Goal: Transaction & Acquisition: Download file/media

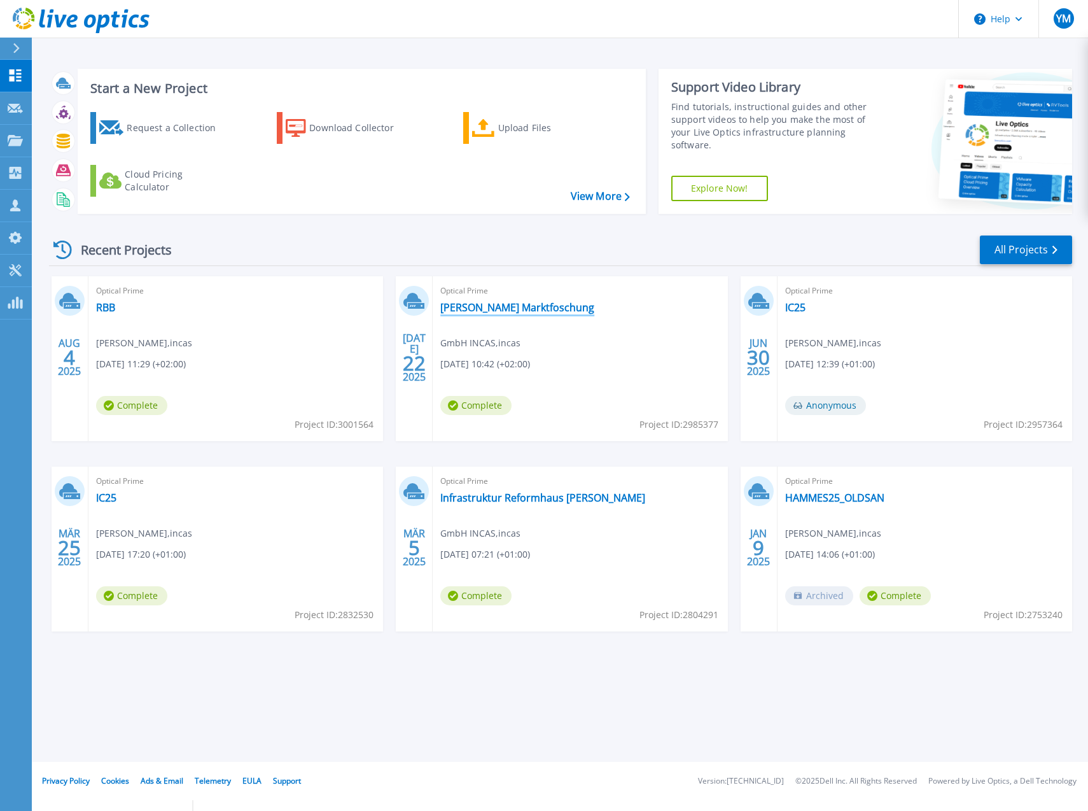
click at [484, 308] on link "[PERSON_NAME] Marktfoschung" at bounding box center [517, 307] width 154 height 13
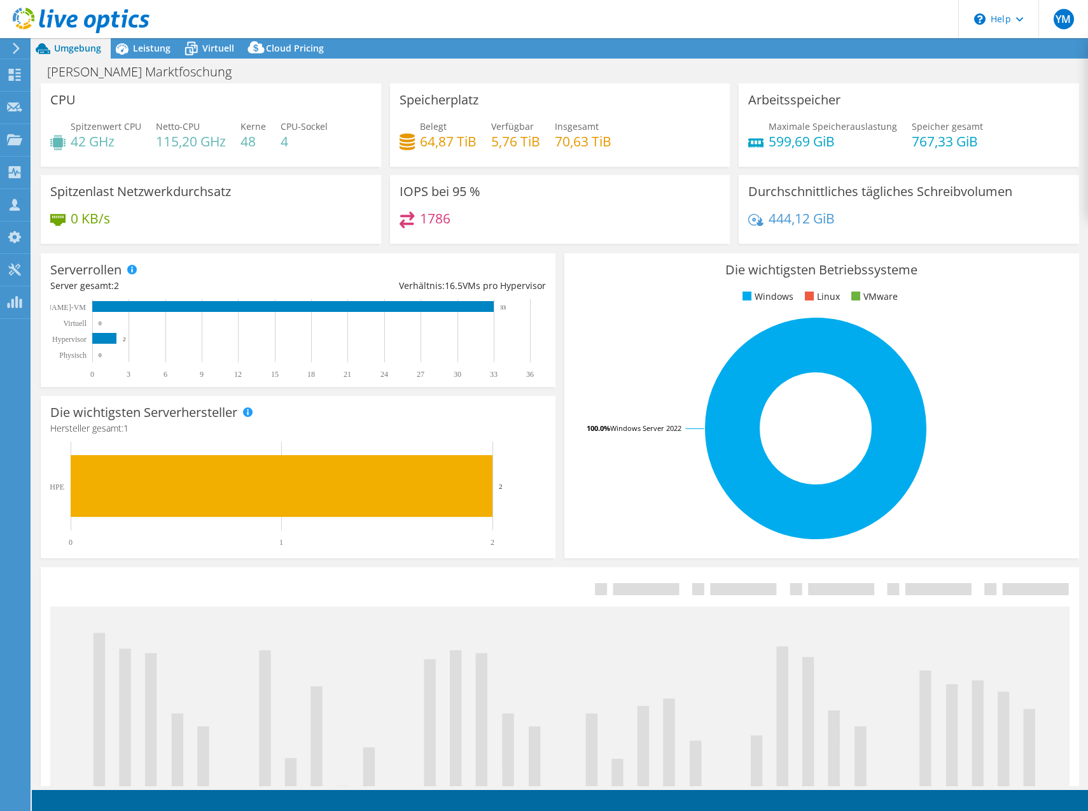
select select "USD"
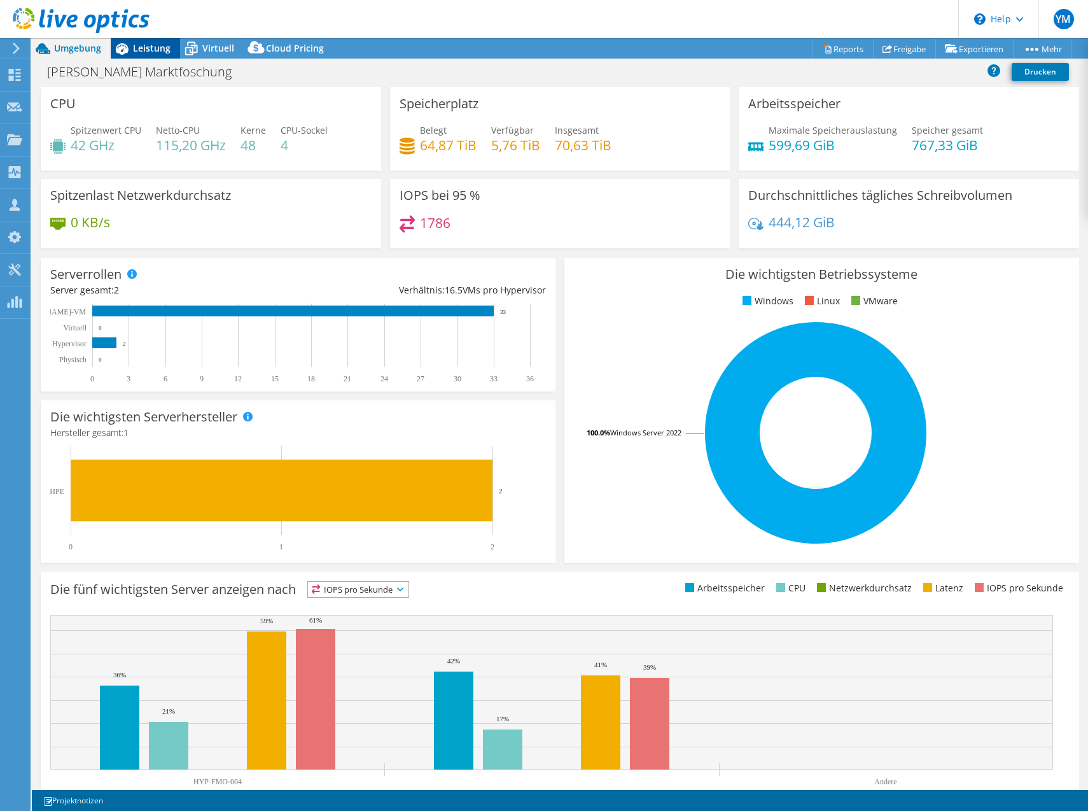
click at [153, 50] on span "Leistung" at bounding box center [152, 48] width 38 height 12
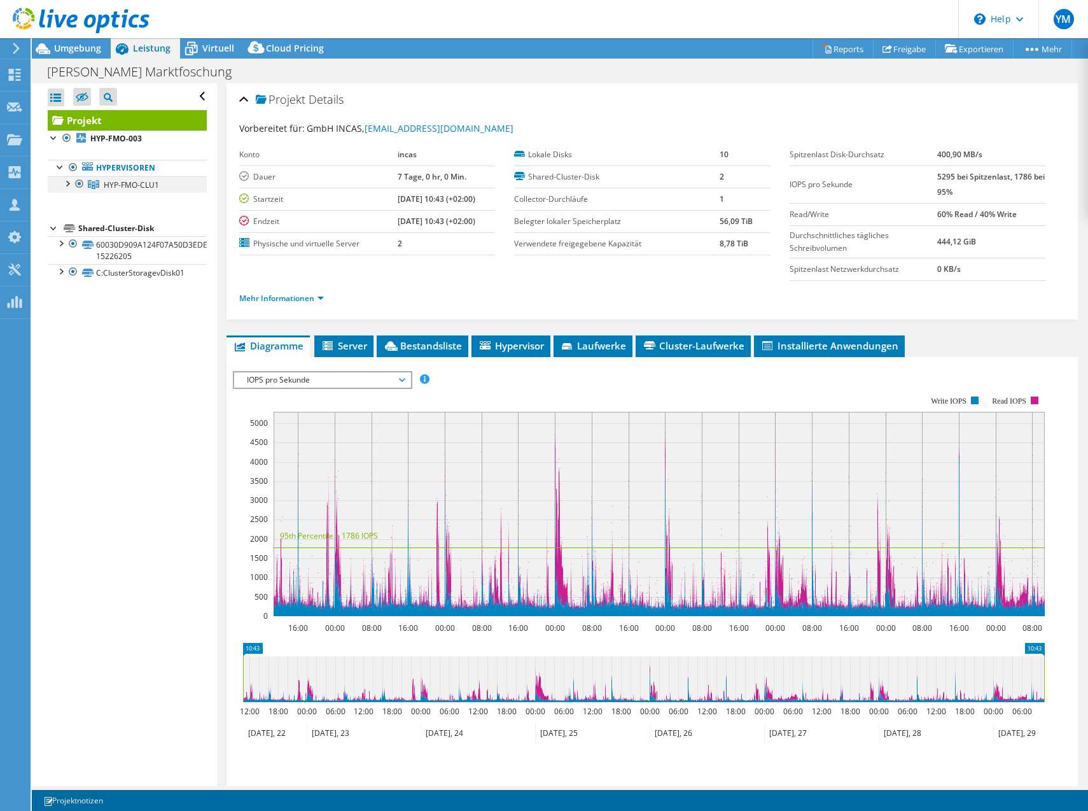
click at [66, 184] on div at bounding box center [66, 182] width 13 height 13
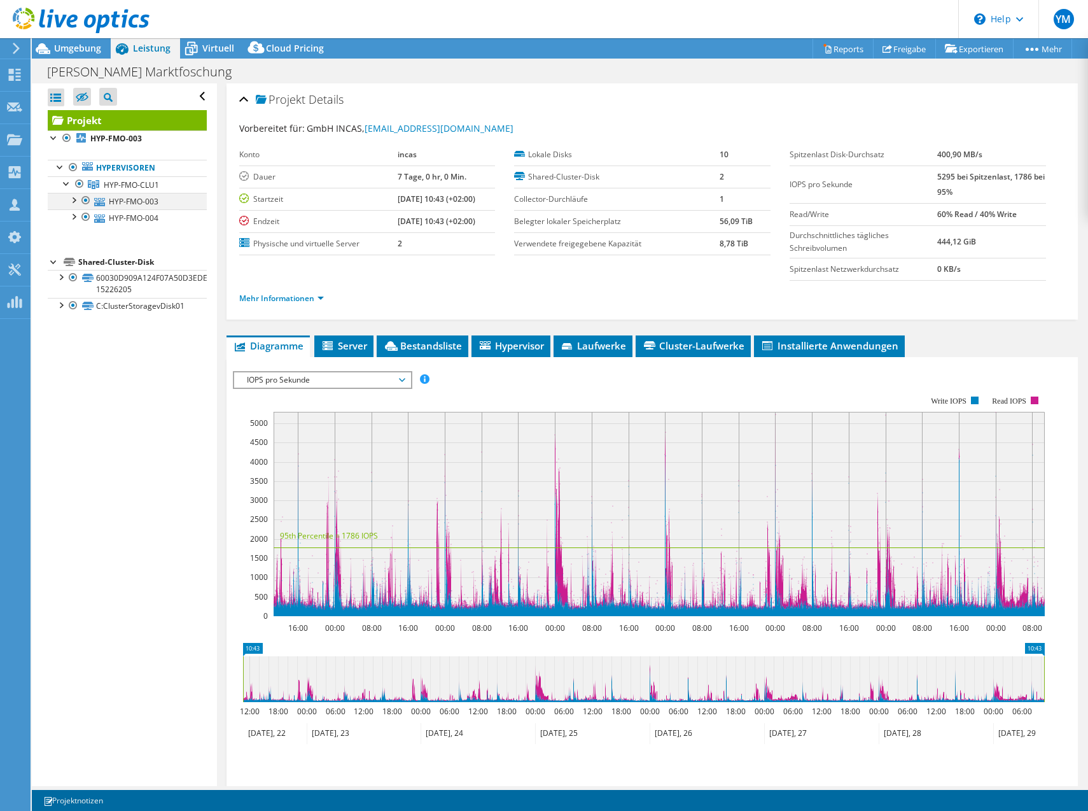
click at [71, 200] on div at bounding box center [73, 199] width 13 height 13
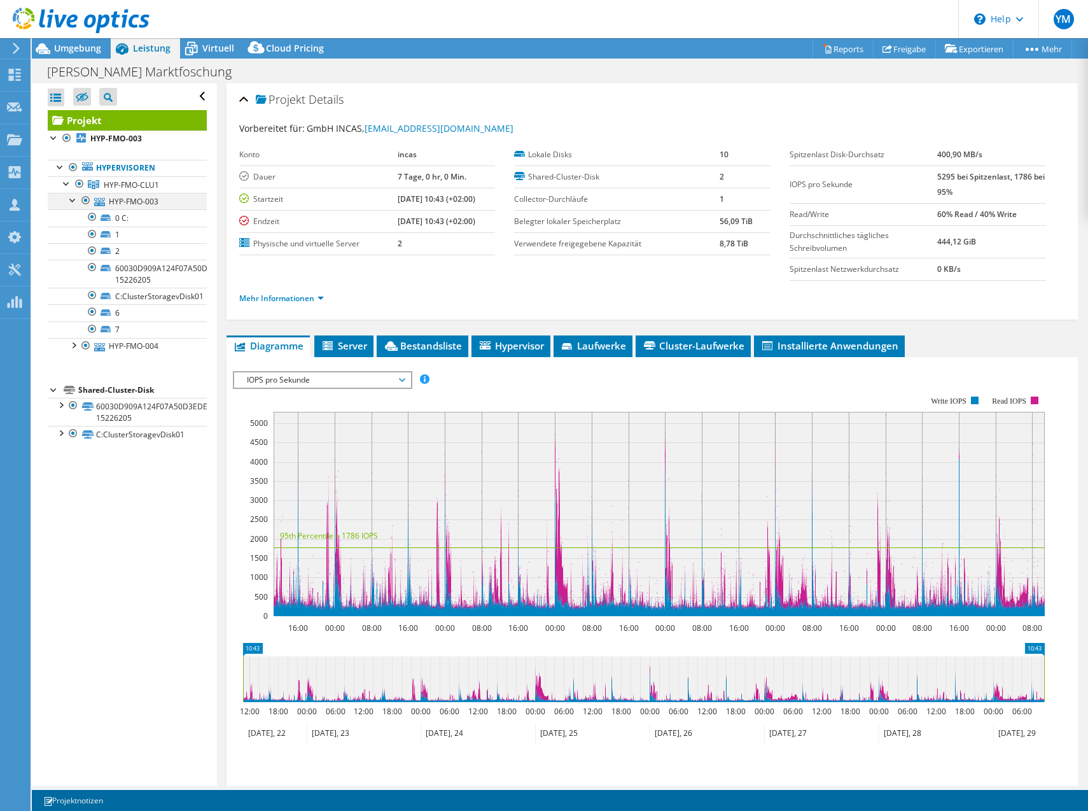
click at [71, 200] on div at bounding box center [73, 199] width 13 height 13
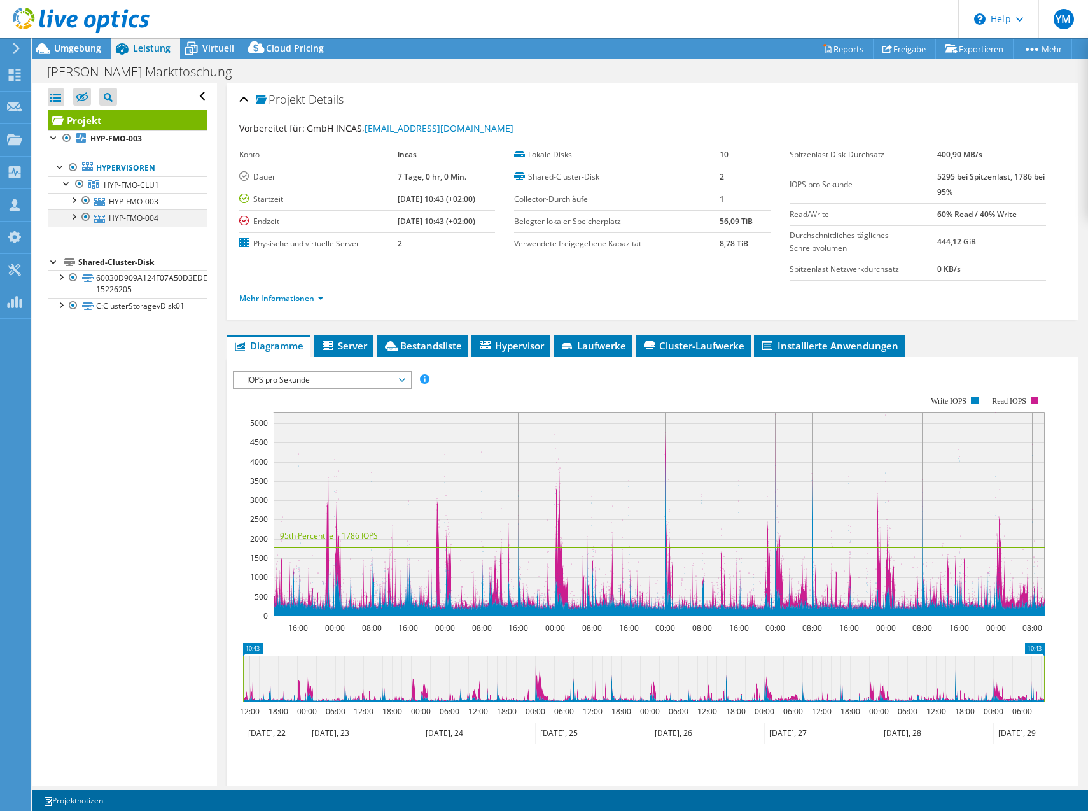
click at [72, 211] on div at bounding box center [73, 215] width 13 height 13
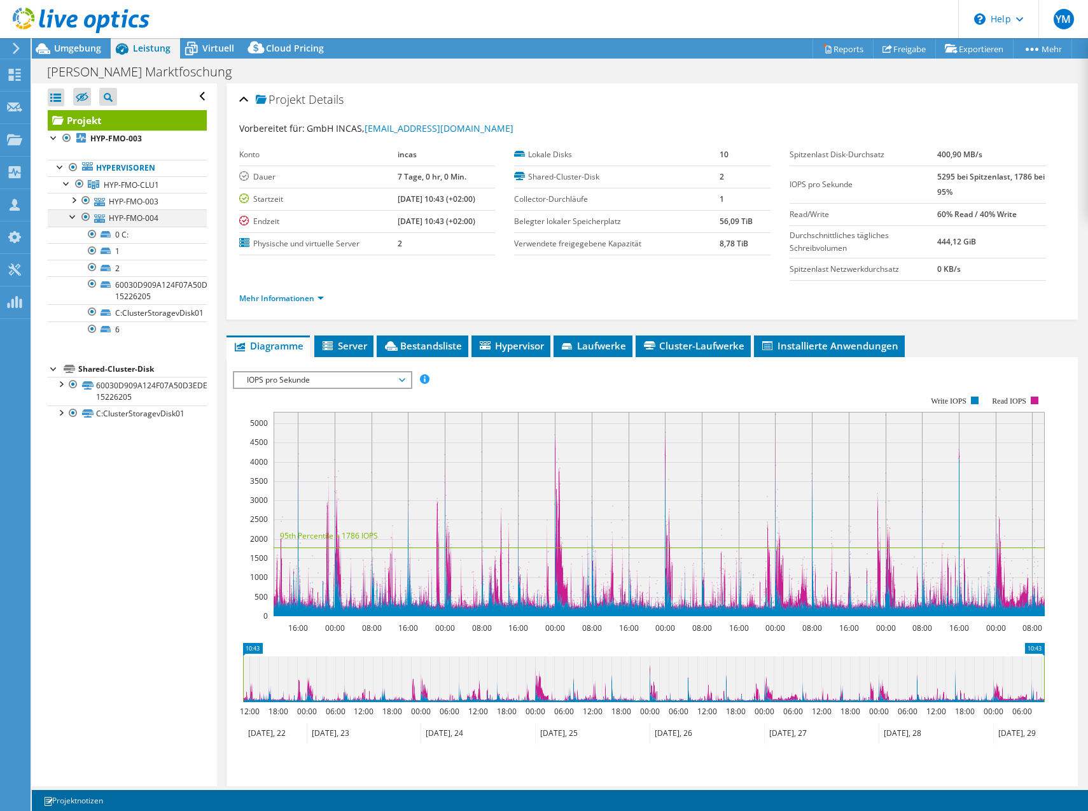
click at [72, 211] on div at bounding box center [73, 215] width 13 height 13
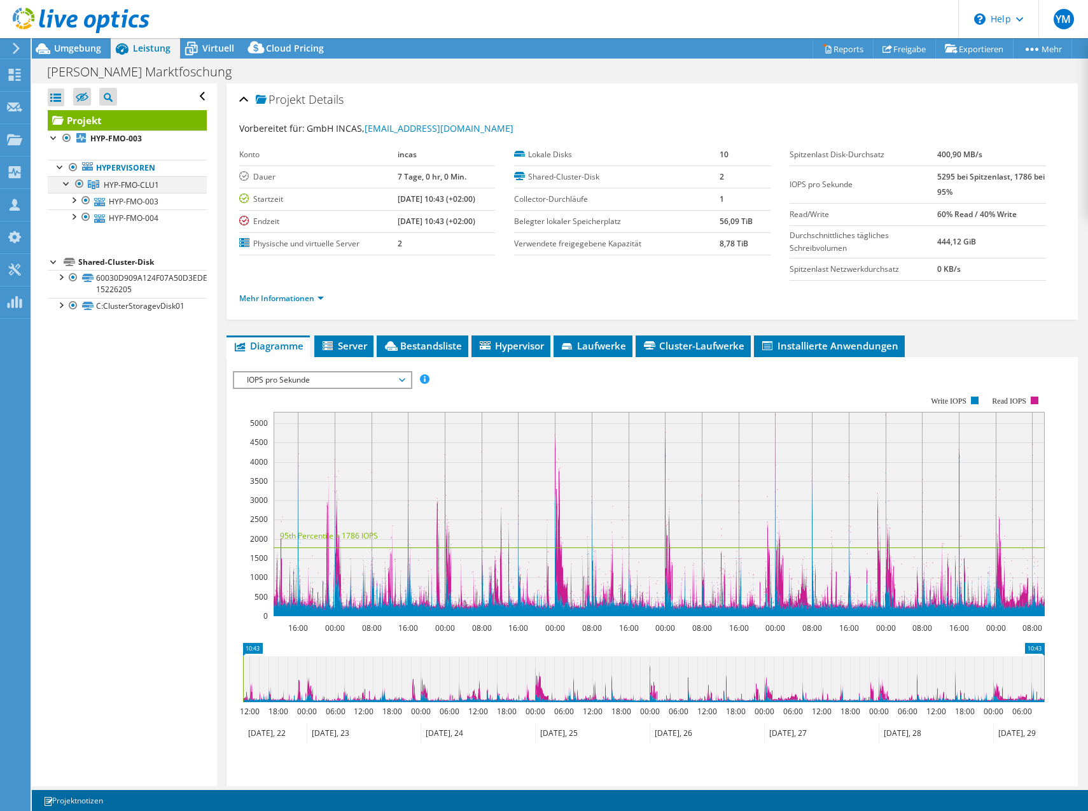
click at [63, 186] on div at bounding box center [66, 182] width 13 height 13
click at [85, 200] on div at bounding box center [86, 200] width 13 height 15
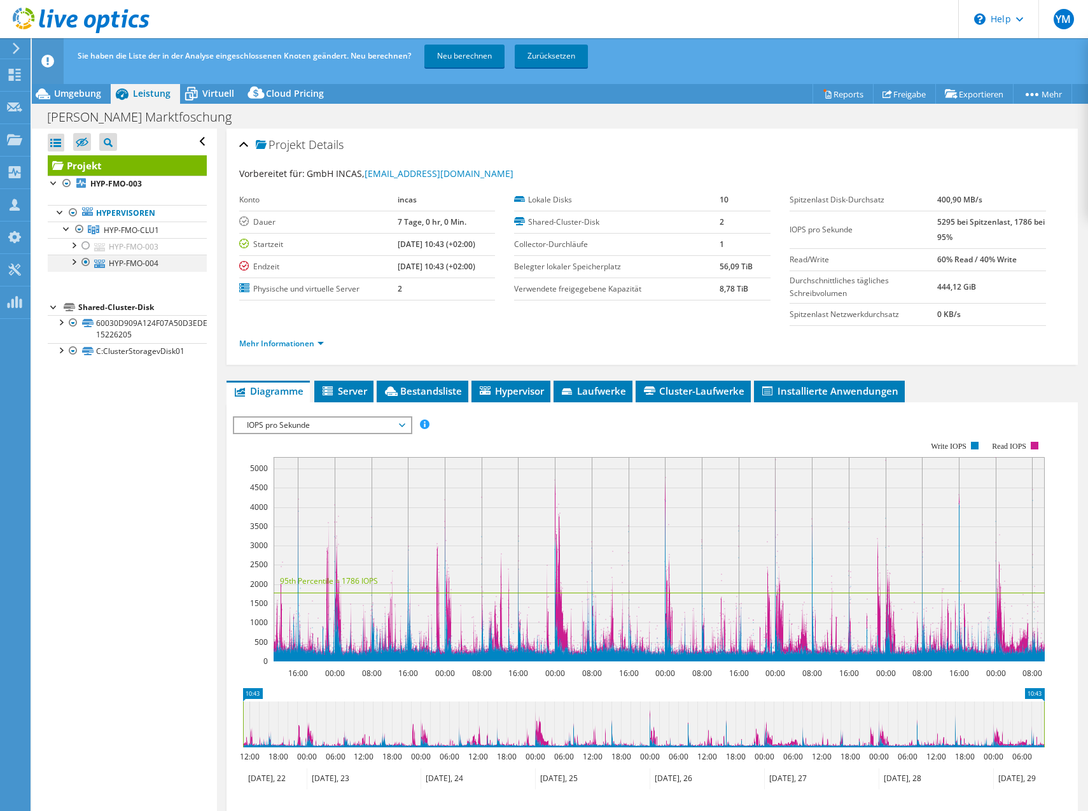
click at [88, 265] on div at bounding box center [86, 261] width 13 height 15
click at [82, 233] on div at bounding box center [79, 228] width 13 height 15
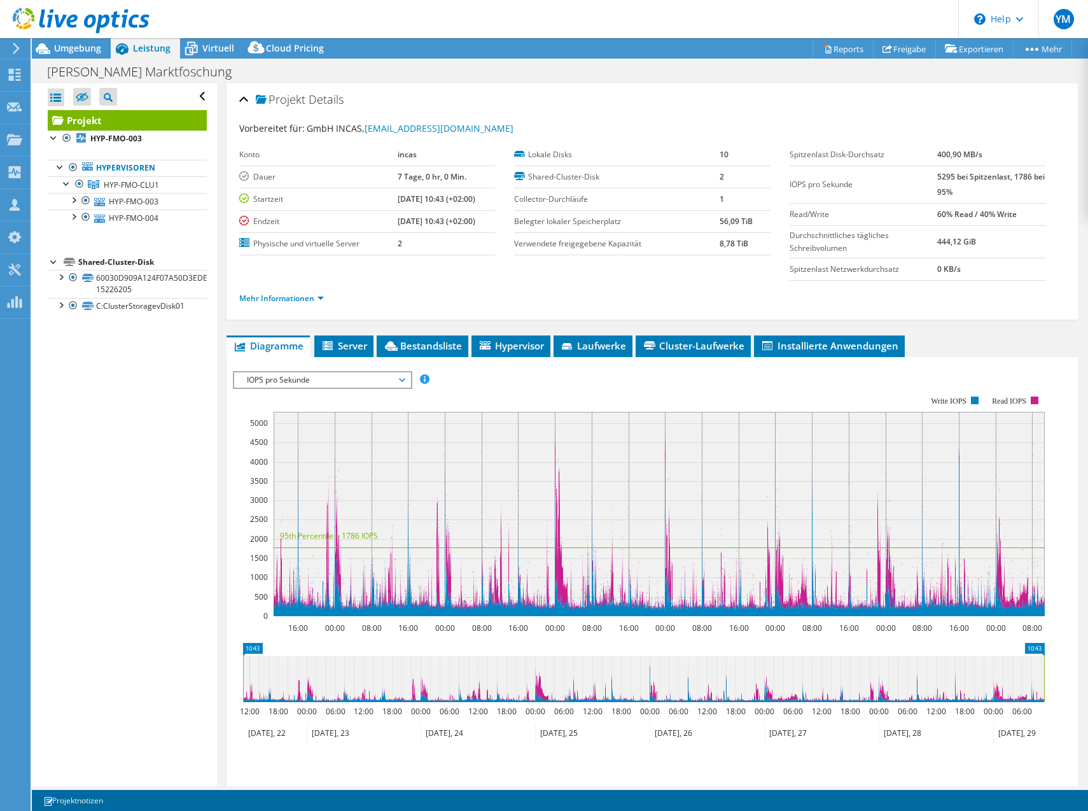
click at [50, 268] on li "Shared-Cluster-Disk 60030D909A124F07A50D3EDE3473FA99-15226205 60030D909A124F07A…" at bounding box center [127, 284] width 159 height 60
click at [55, 141] on div at bounding box center [54, 136] width 13 height 13
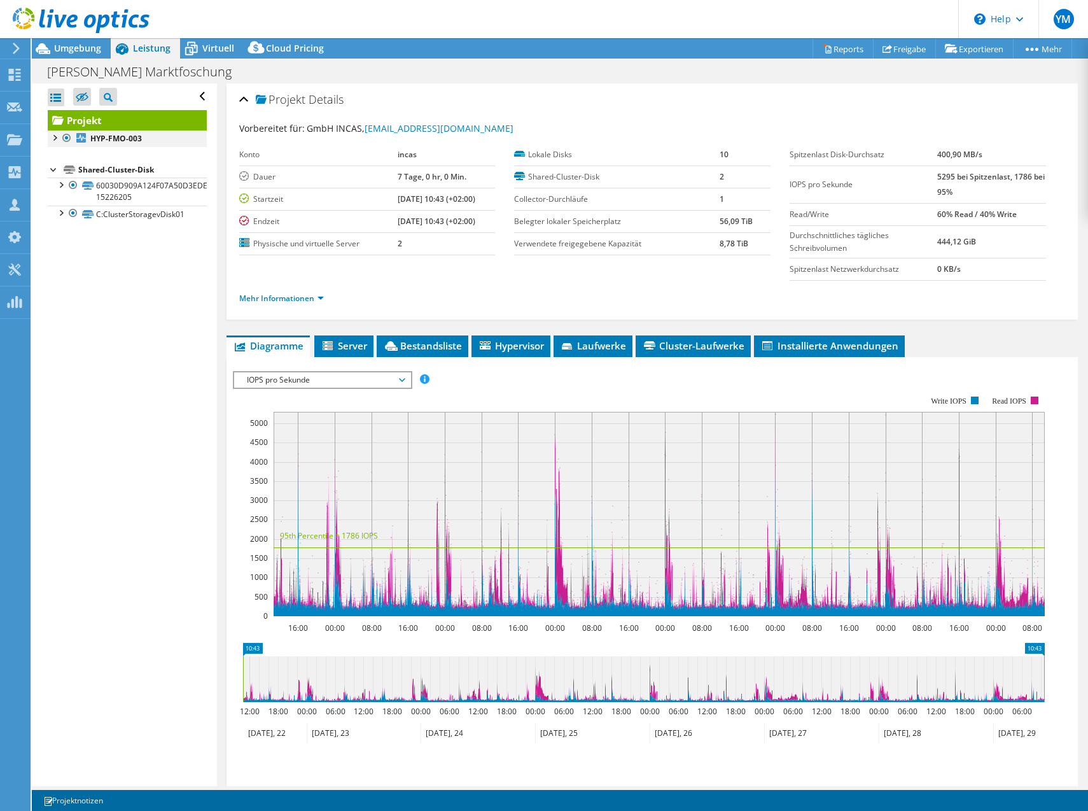
click at [55, 141] on div at bounding box center [54, 136] width 13 height 13
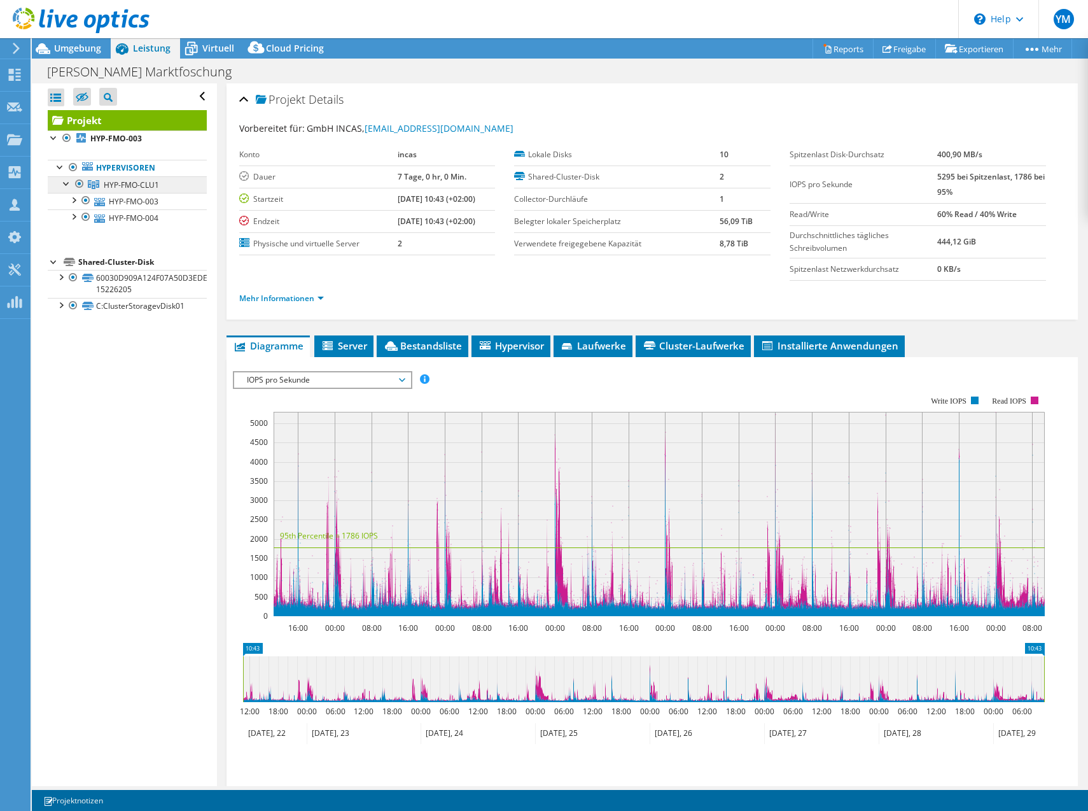
click at [144, 182] on span "HYP-FMO-CLU1" at bounding box center [131, 184] width 55 height 11
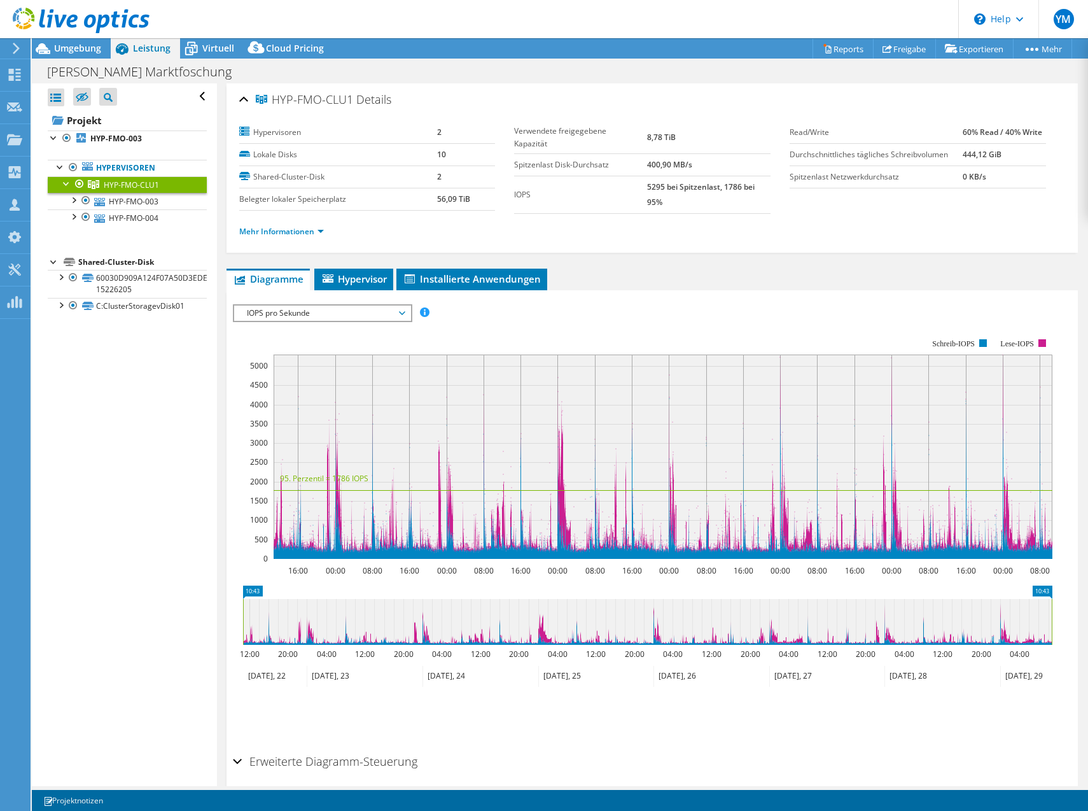
click at [305, 240] on div "Mehr Informationen" at bounding box center [652, 232] width 826 height 36
click at [313, 233] on link "Mehr Informationen" at bounding box center [281, 231] width 85 height 11
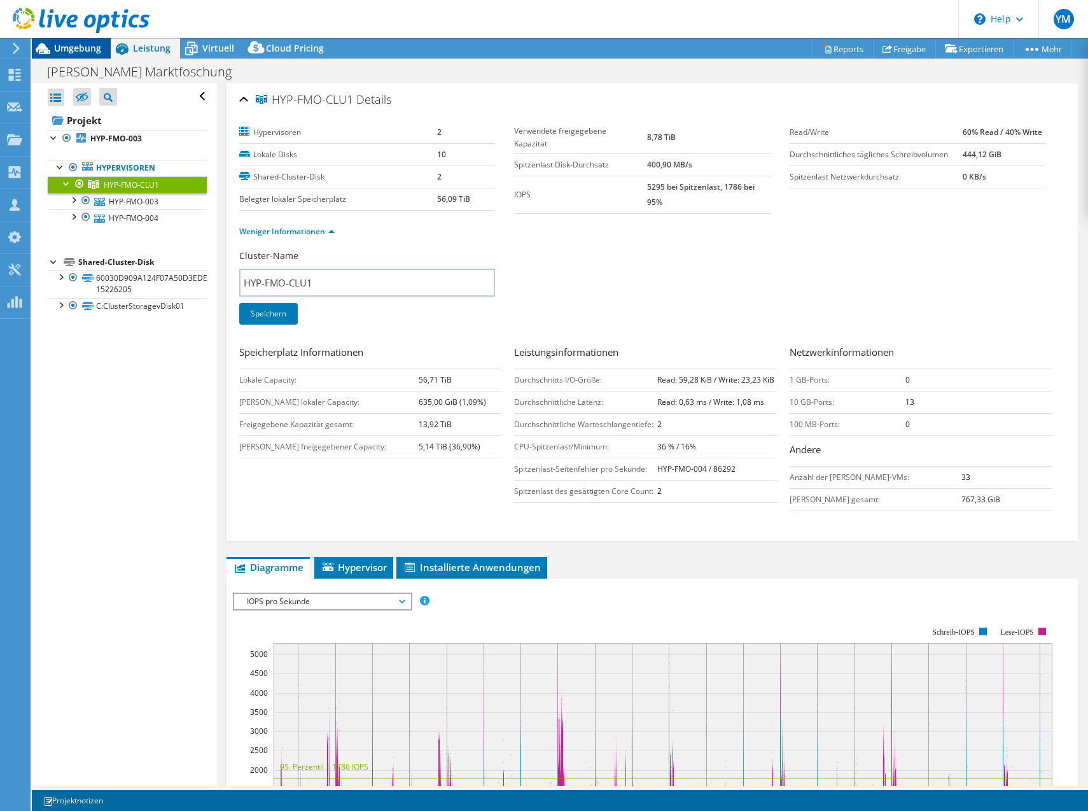
click at [82, 46] on span "Umgebung" at bounding box center [77, 48] width 47 height 12
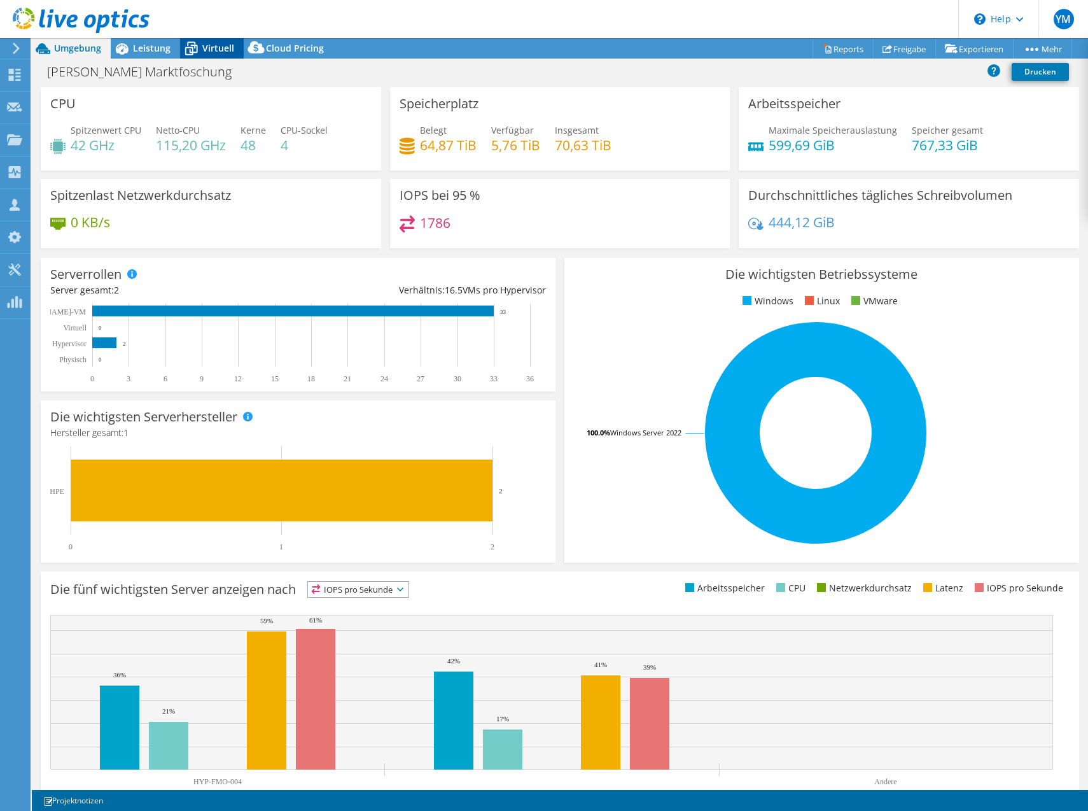
click at [212, 44] on span "Virtuell" at bounding box center [218, 48] width 32 height 12
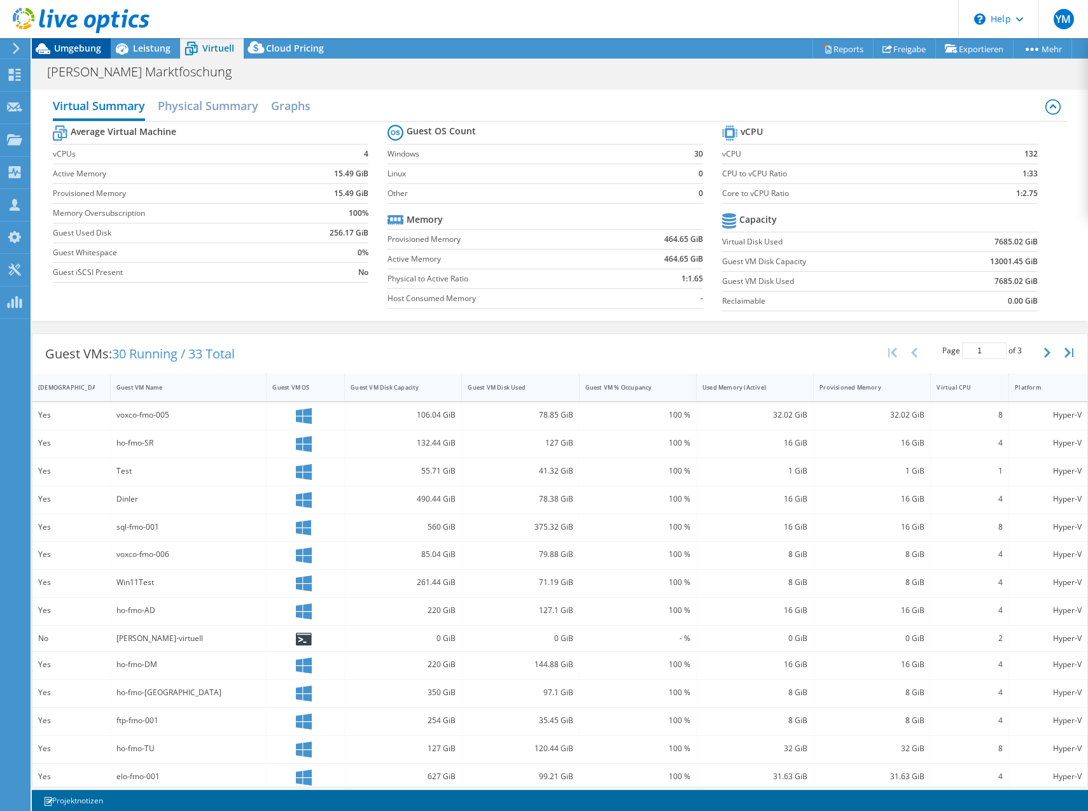
click at [77, 55] on div "Umgebung" at bounding box center [71, 48] width 79 height 20
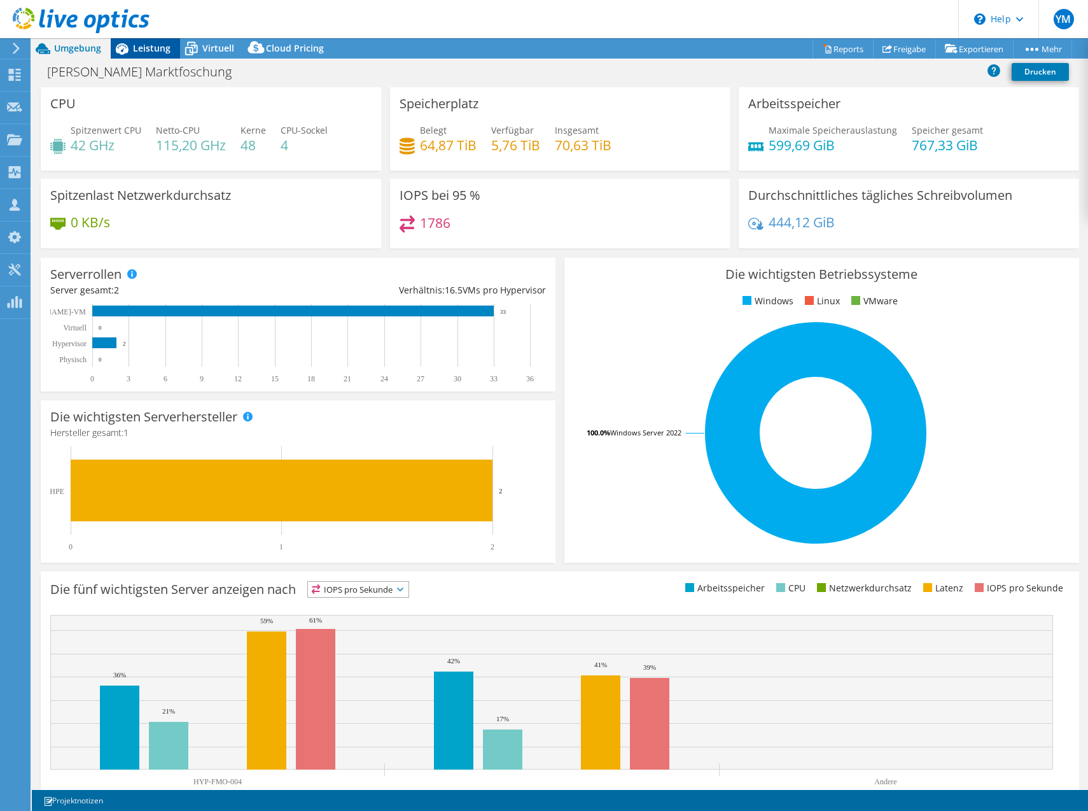
click at [146, 52] on span "Leistung" at bounding box center [152, 48] width 38 height 12
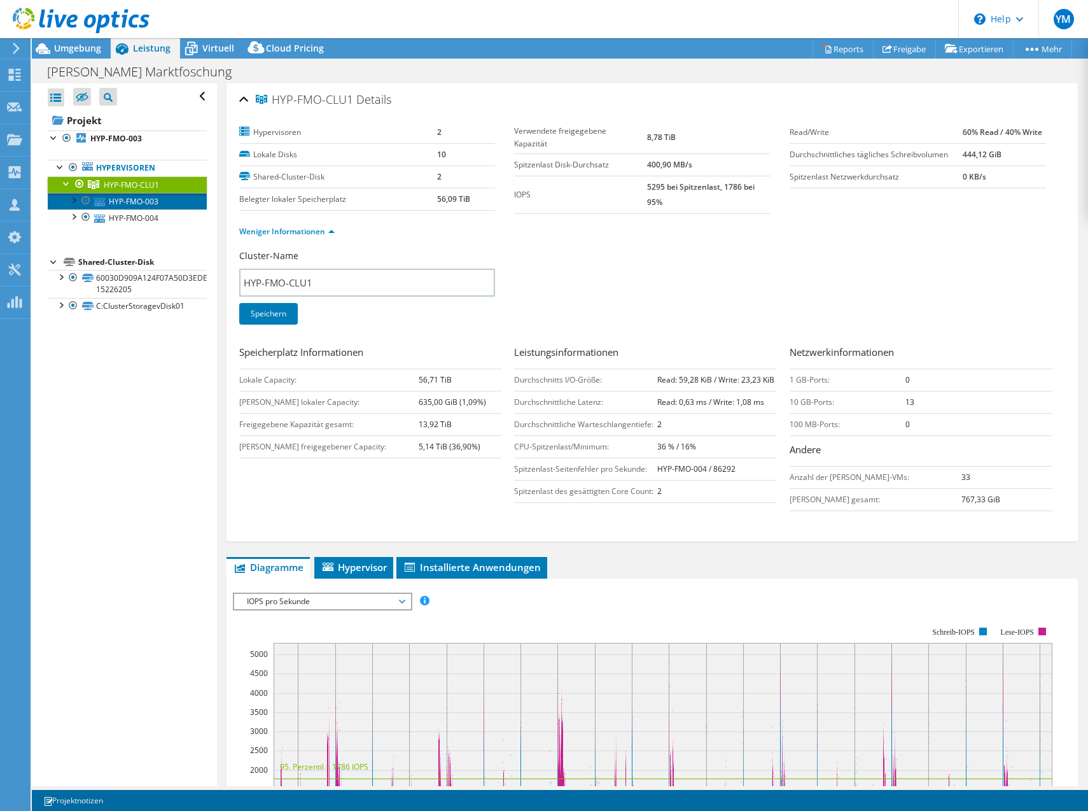
click at [171, 202] on link "HYP-FMO-003" at bounding box center [127, 201] width 159 height 17
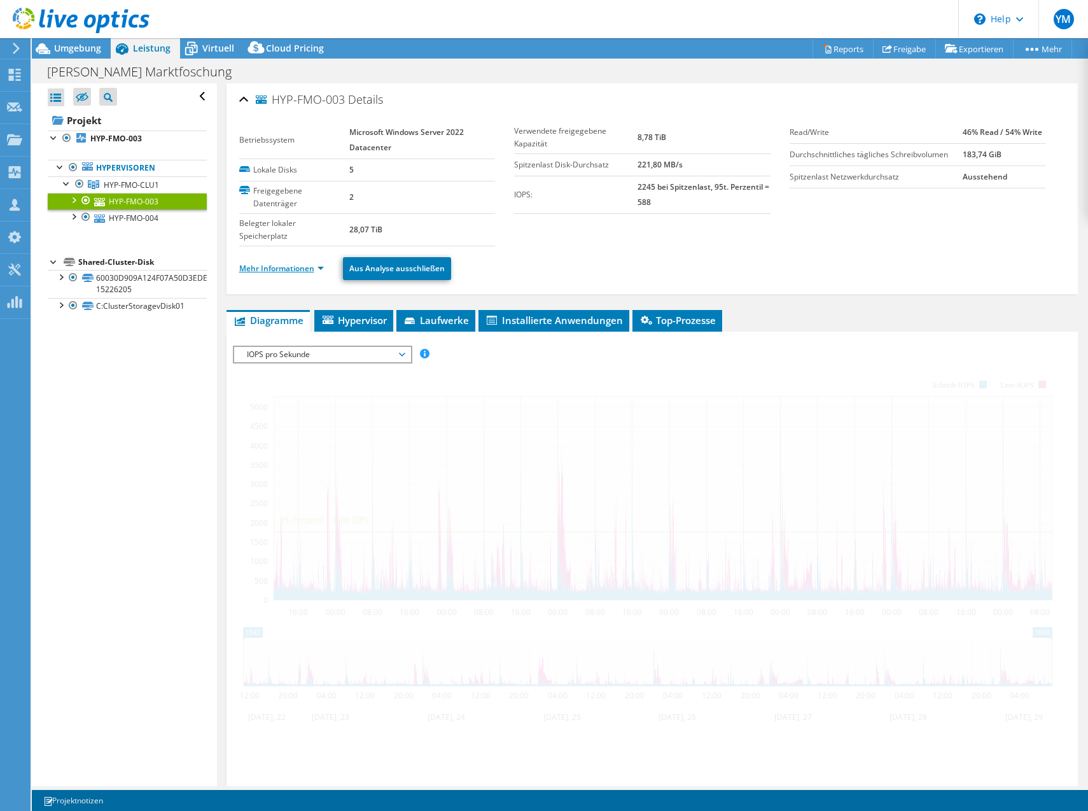
click at [300, 274] on li "Mehr Informationen" at bounding box center [285, 268] width 92 height 14
click at [300, 270] on link "Mehr Informationen" at bounding box center [281, 268] width 85 height 11
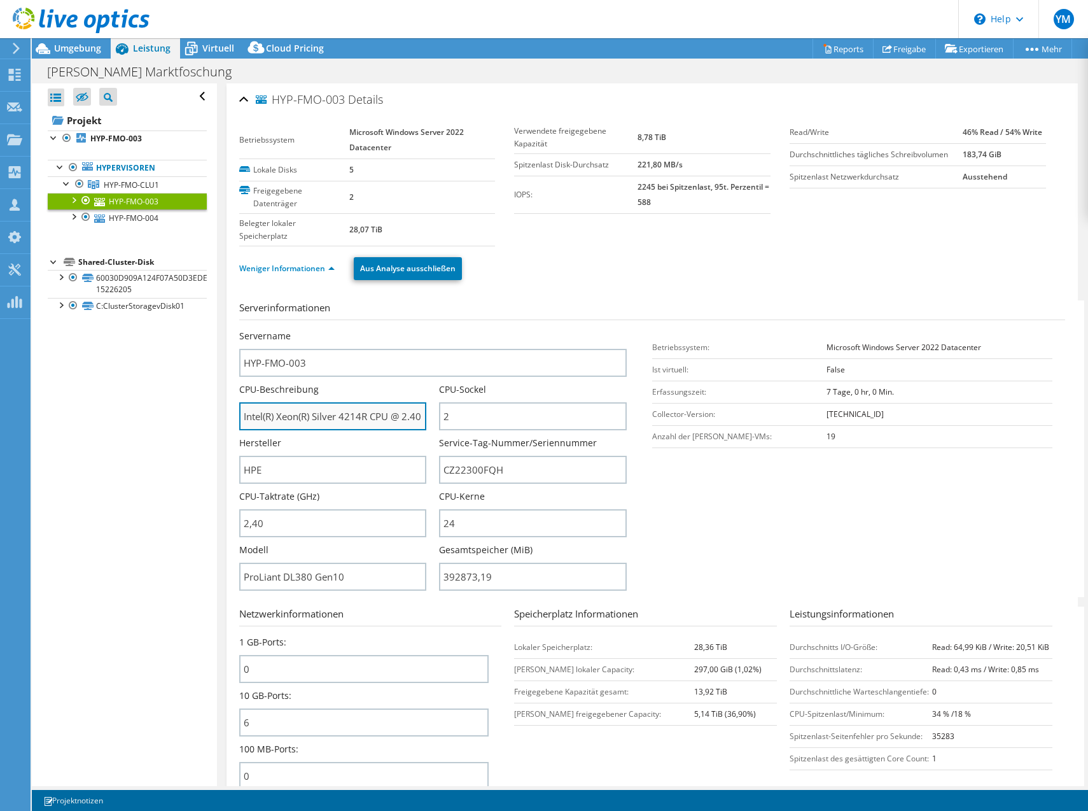
click at [349, 414] on input "Intel(R) Xeon(R) Silver 4214R CPU @ 2.40GHz" at bounding box center [333, 416] width 188 height 28
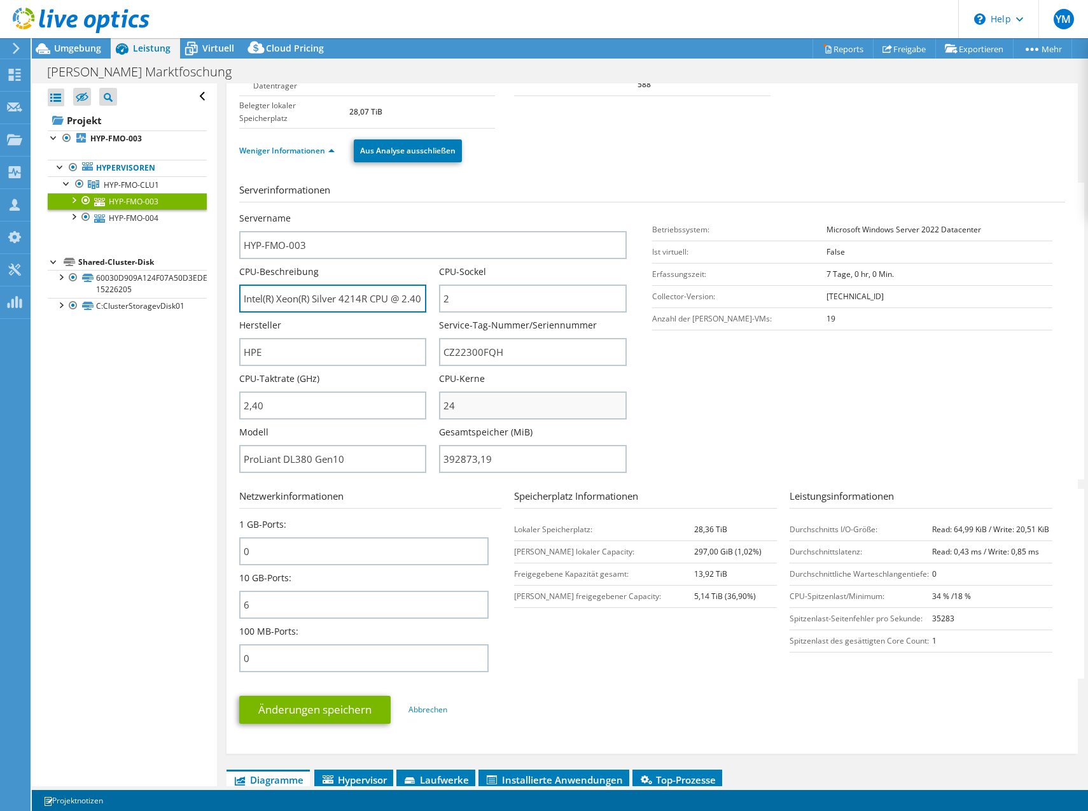
scroll to position [127, 0]
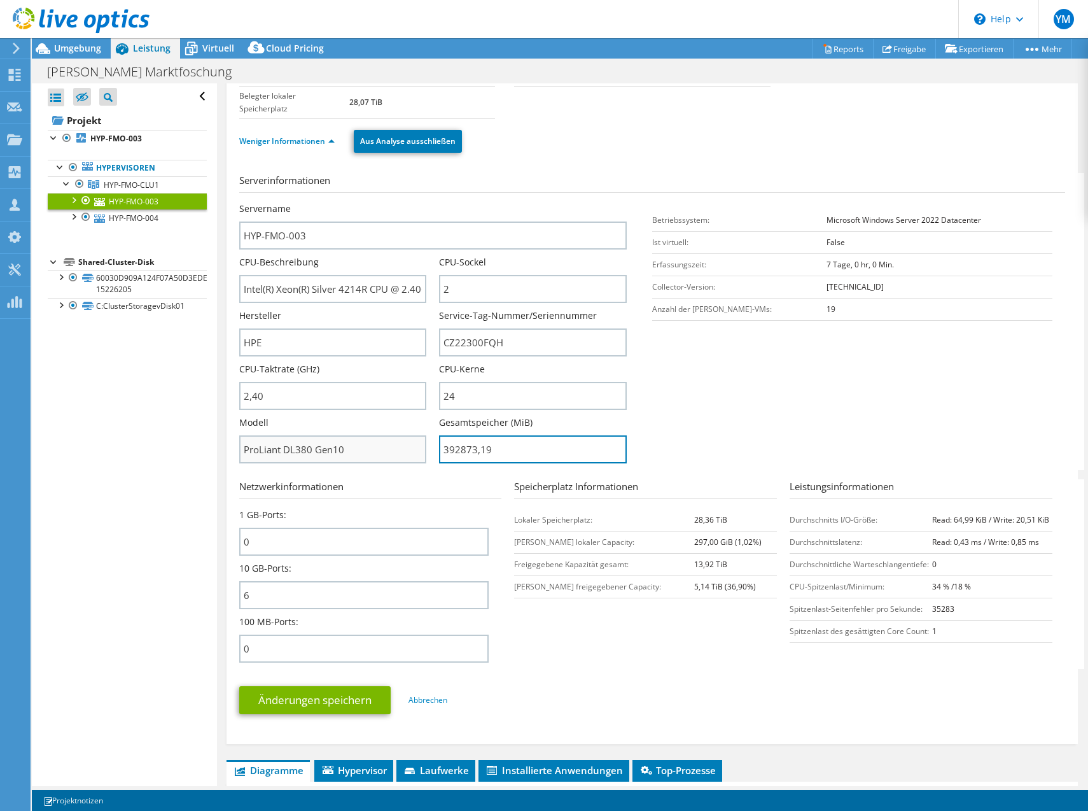
drag, startPoint x: 498, startPoint y: 453, endPoint x: 356, endPoint y: 446, distance: 141.4
click at [358, 202] on div "Servername HYP-FMO-003 CPU-Beschreibung Intel(R) Xeon(R) Silver 4214R CPU @ 2.4…" at bounding box center [439, 202] width 400 height 0
type input "39287319"
click at [123, 223] on link "HYP-FMO-004" at bounding box center [127, 217] width 159 height 17
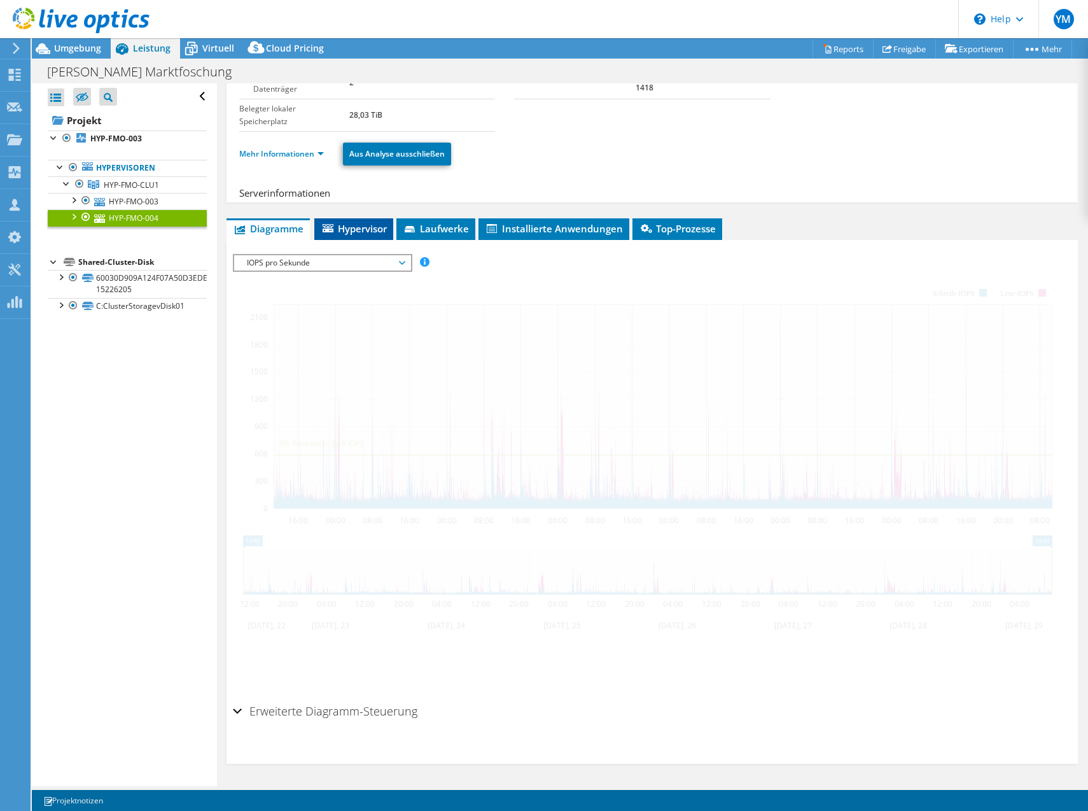
scroll to position [92, 0]
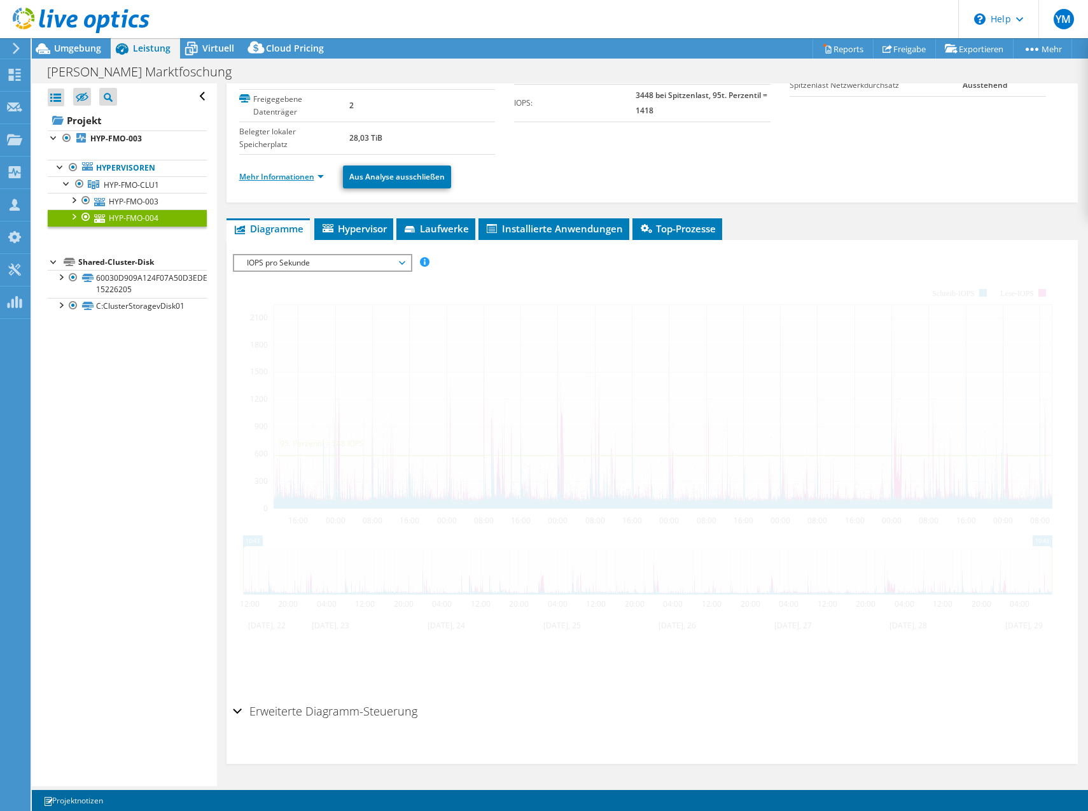
click at [300, 181] on link "Mehr Informationen" at bounding box center [281, 176] width 85 height 11
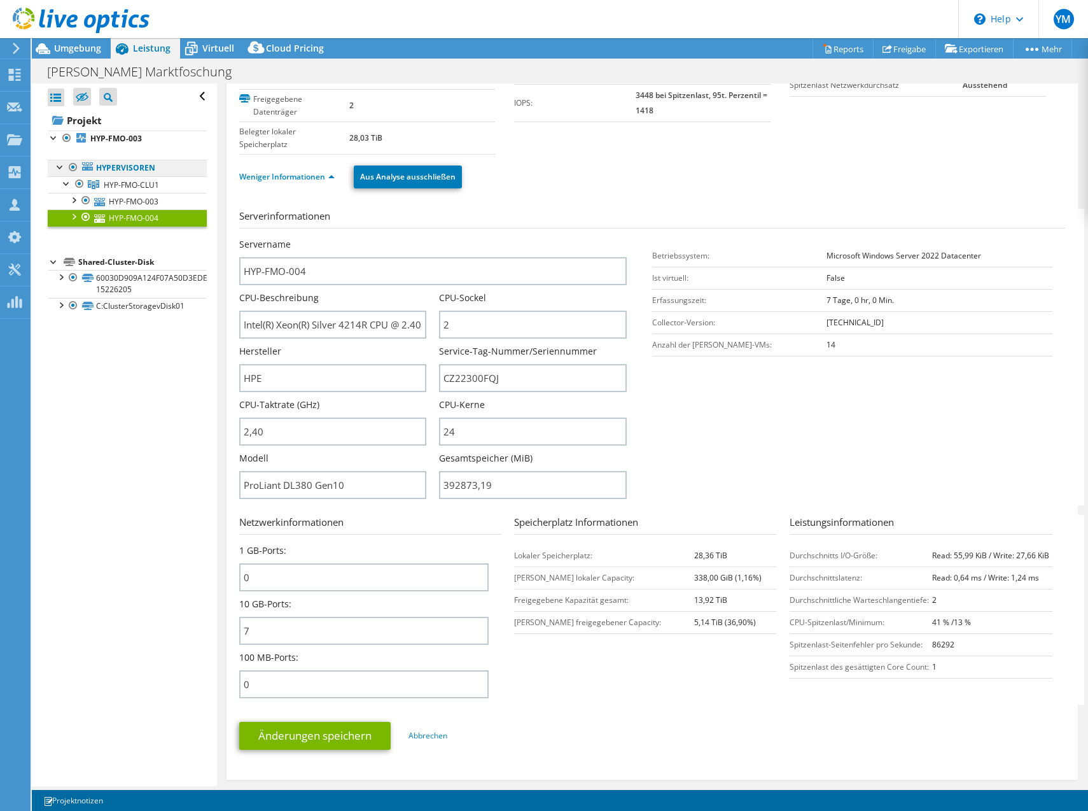
click at [127, 172] on link "Hypervisoren" at bounding box center [127, 168] width 159 height 17
click at [129, 165] on link "Hypervisoren" at bounding box center [127, 168] width 159 height 17
click at [120, 185] on span "HYP-FMO-CLU1" at bounding box center [131, 184] width 55 height 11
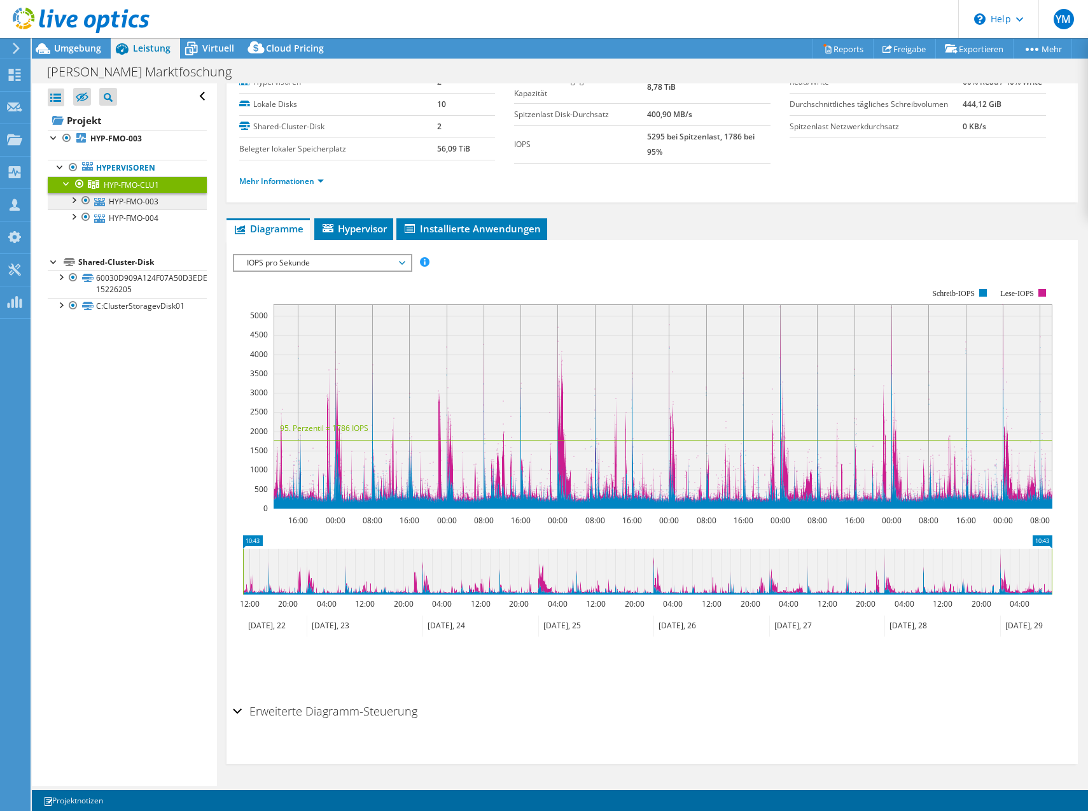
scroll to position [0, 0]
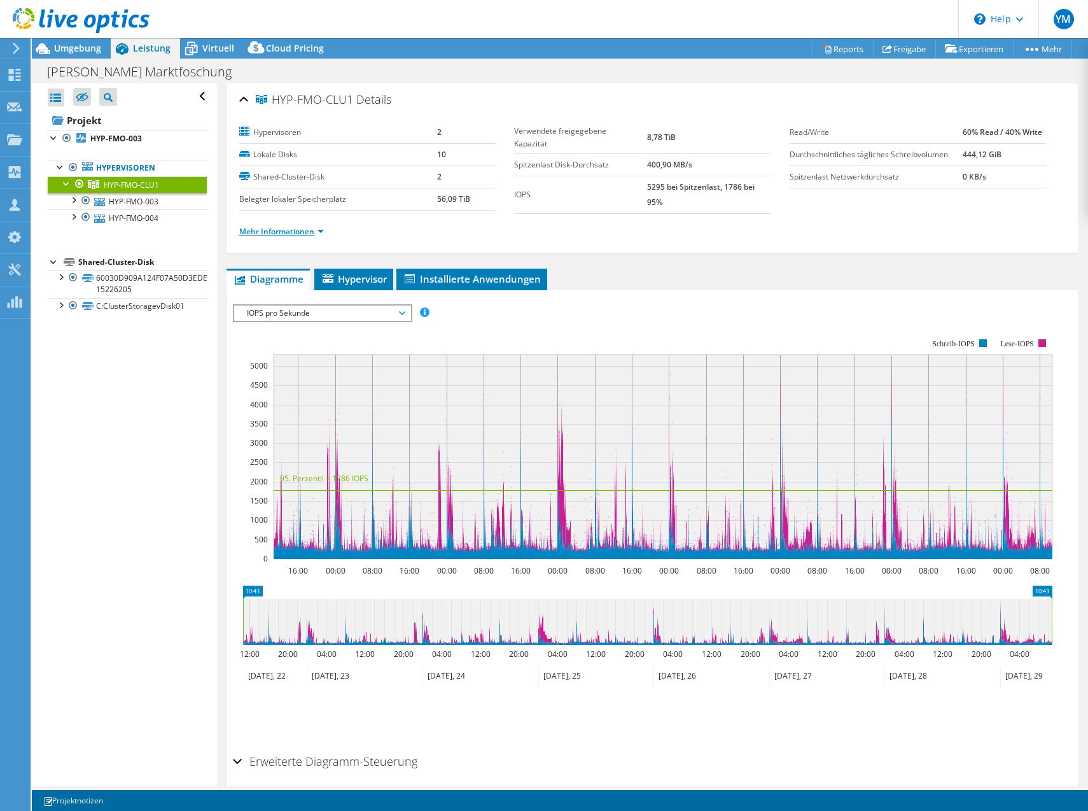
click at [296, 231] on link "Mehr Informationen" at bounding box center [281, 231] width 85 height 11
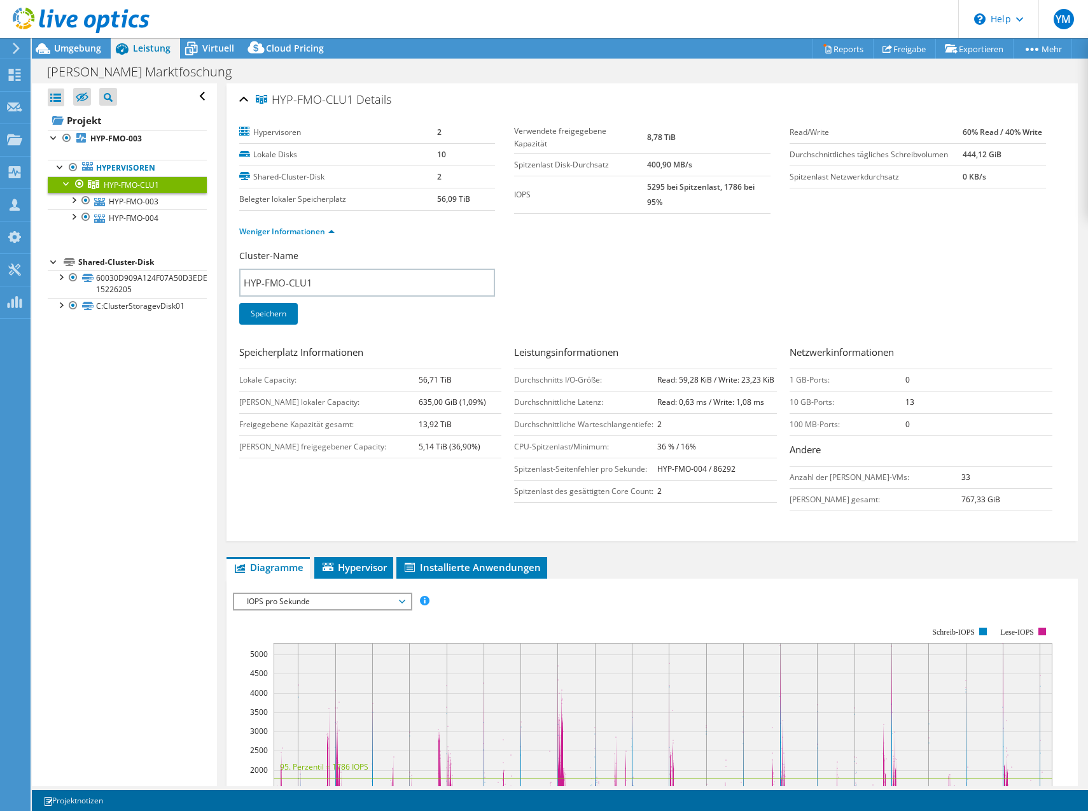
click at [89, 36] on link at bounding box center [81, 30] width 137 height 11
click at [87, 42] on div at bounding box center [75, 21] width 150 height 43
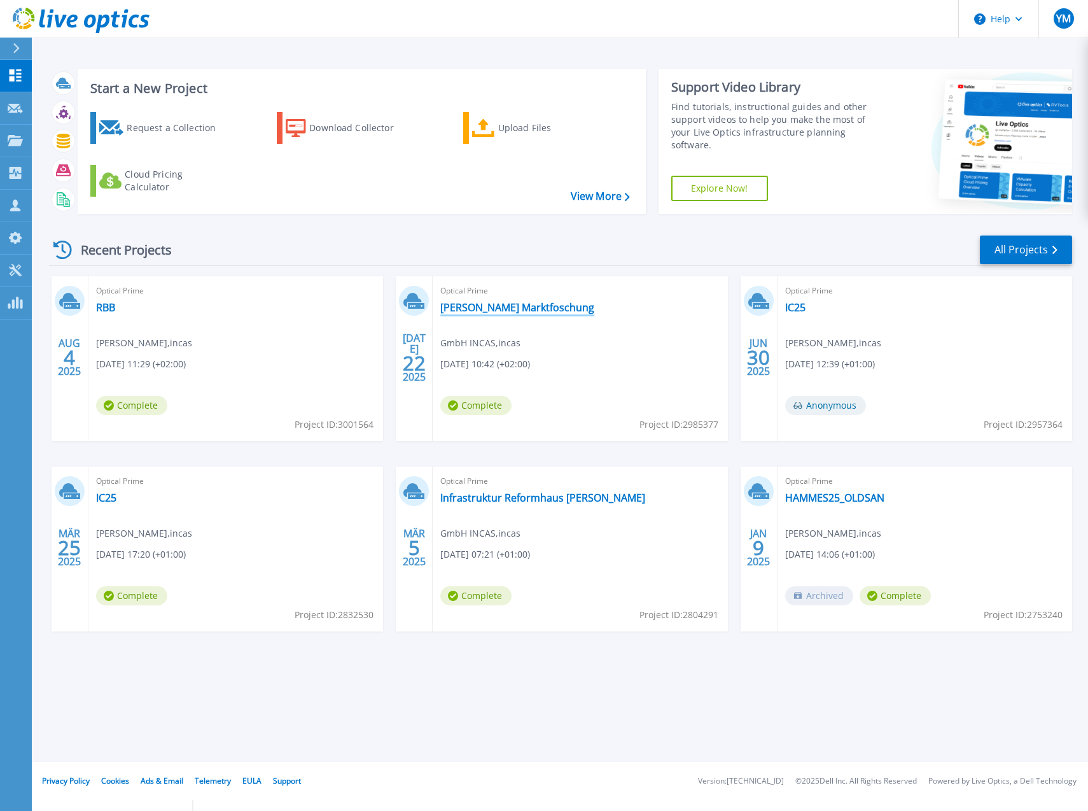
click at [490, 308] on link "[PERSON_NAME] Marktfoschung" at bounding box center [517, 307] width 154 height 13
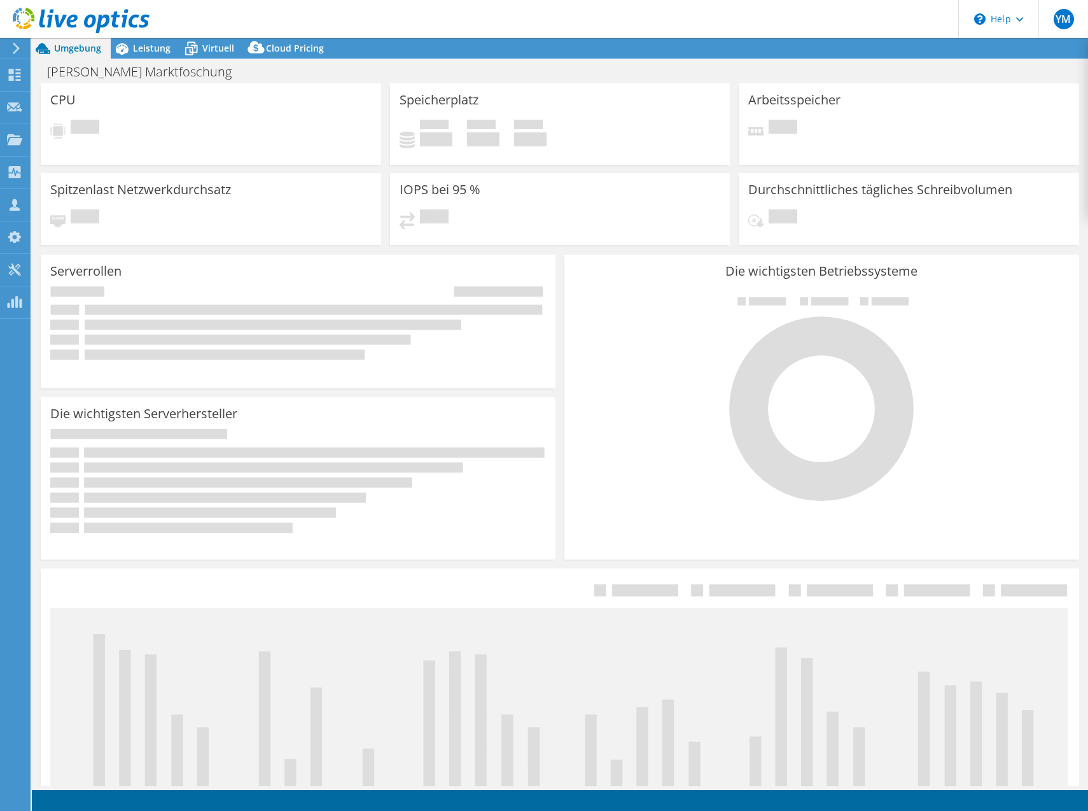
select select "USD"
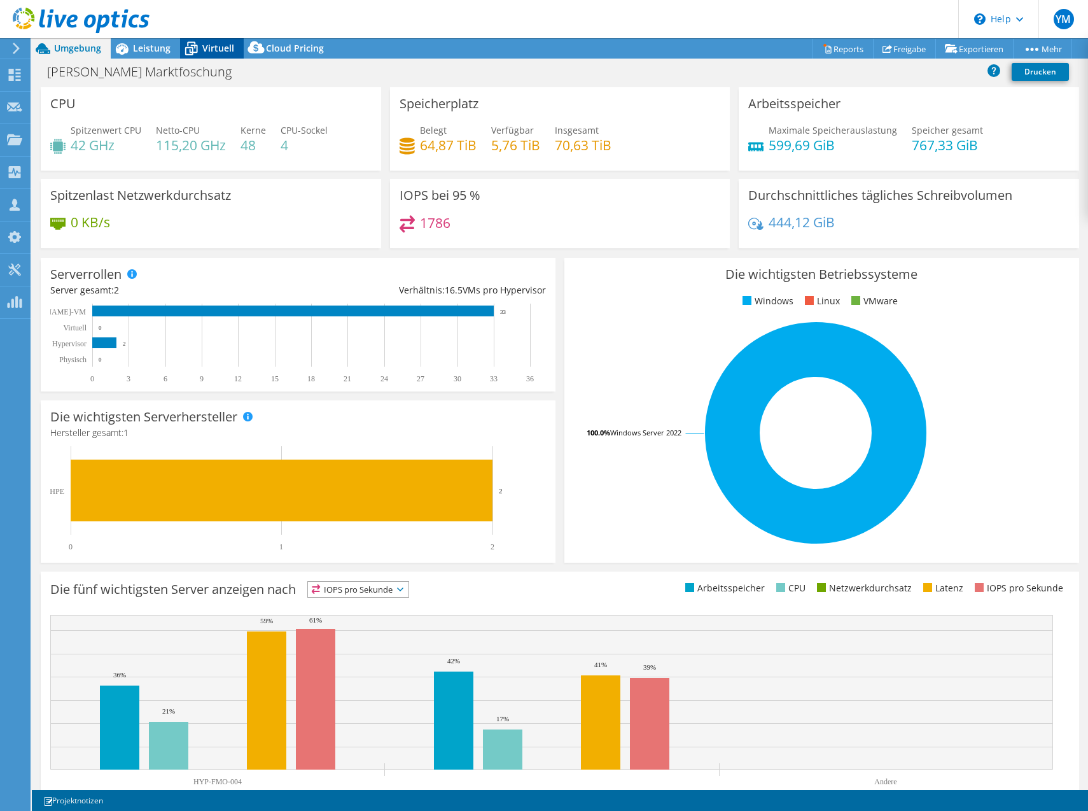
click at [212, 45] on span "Virtuell" at bounding box center [218, 48] width 32 height 12
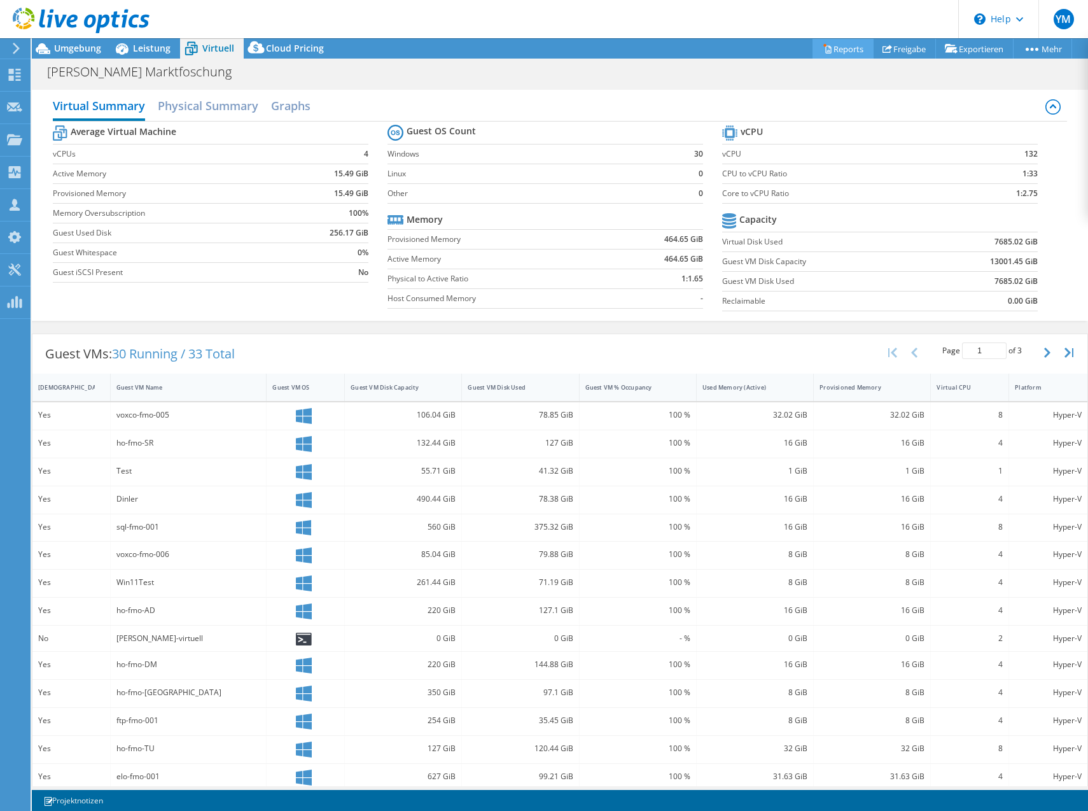
click at [830, 46] on link "Reports" at bounding box center [842, 49] width 61 height 20
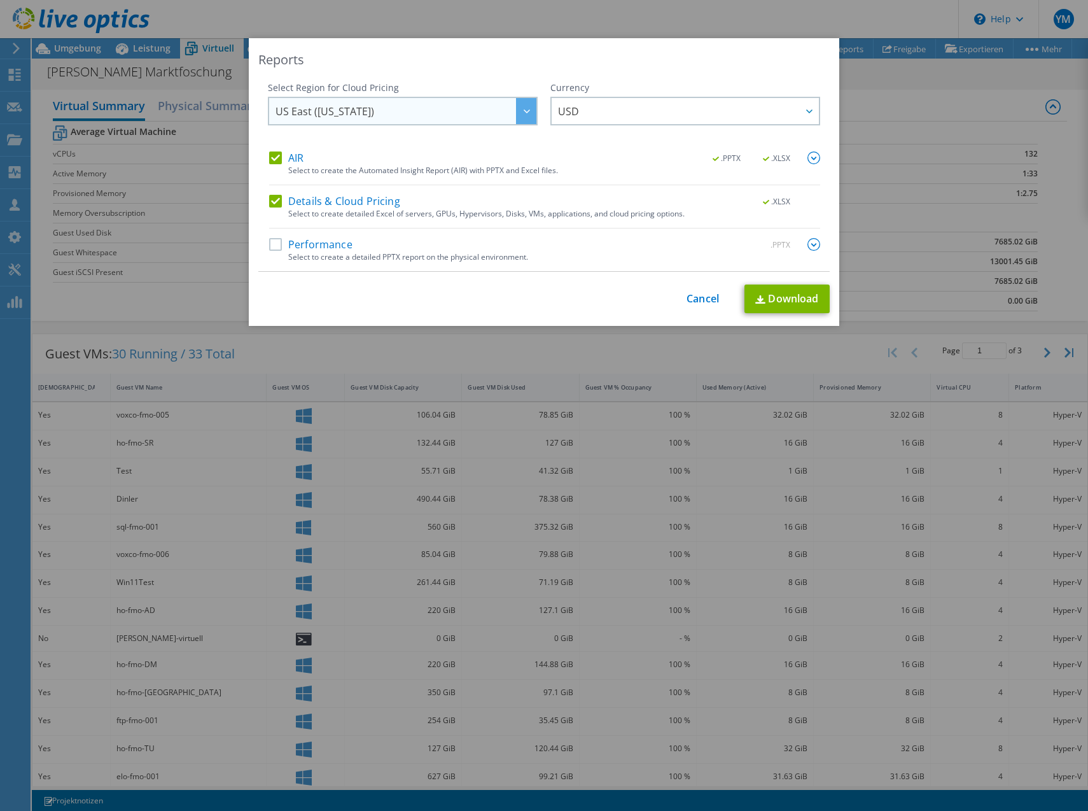
click at [380, 106] on span "US East (Virginia)" at bounding box center [405, 111] width 261 height 26
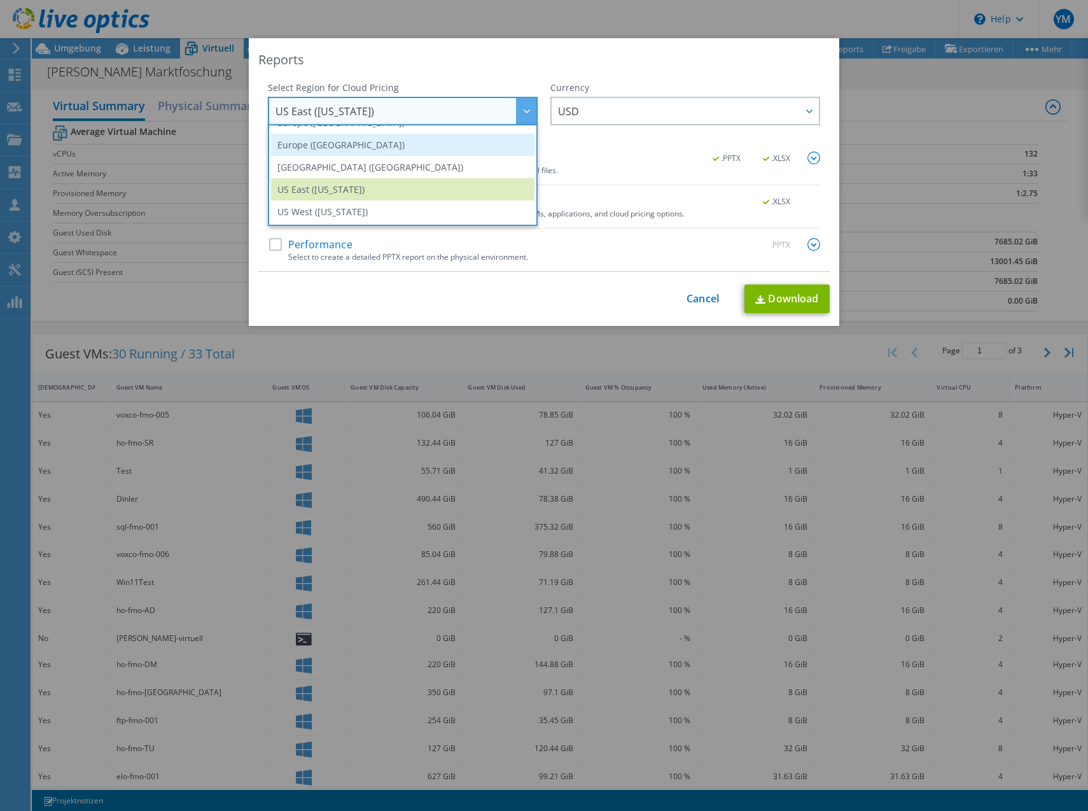
scroll to position [108, 0]
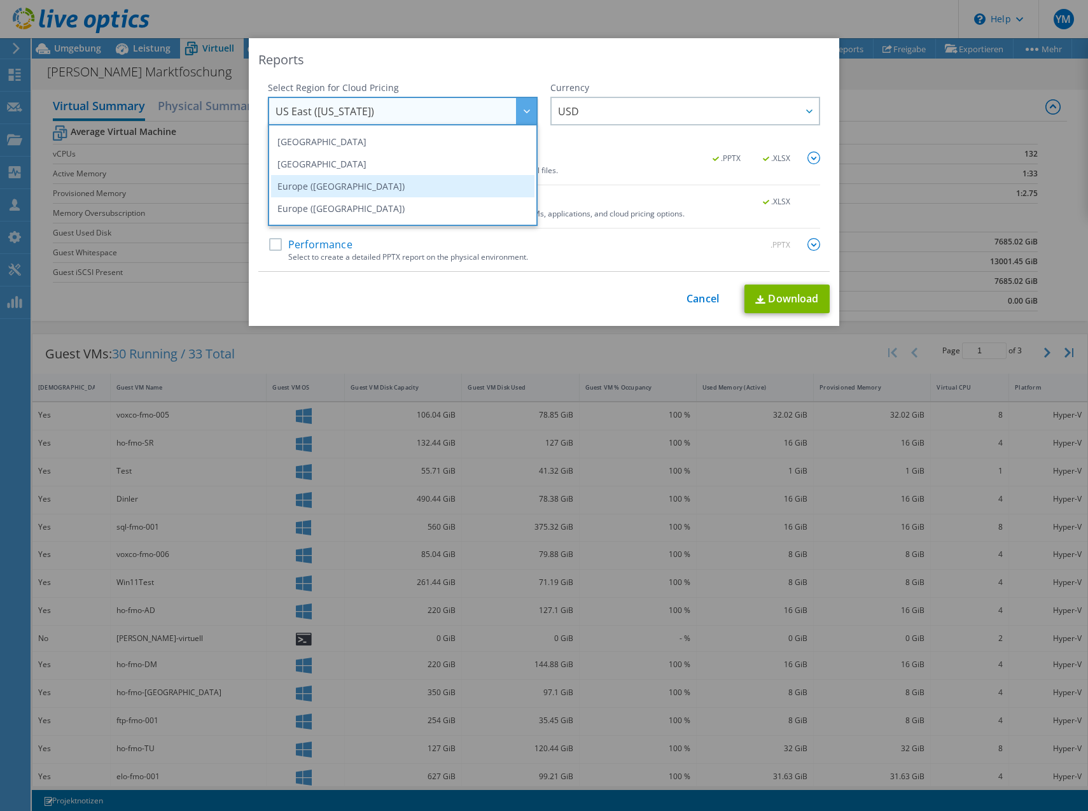
click at [338, 183] on li "Europe (Frankfurt)" at bounding box center [402, 186] width 263 height 22
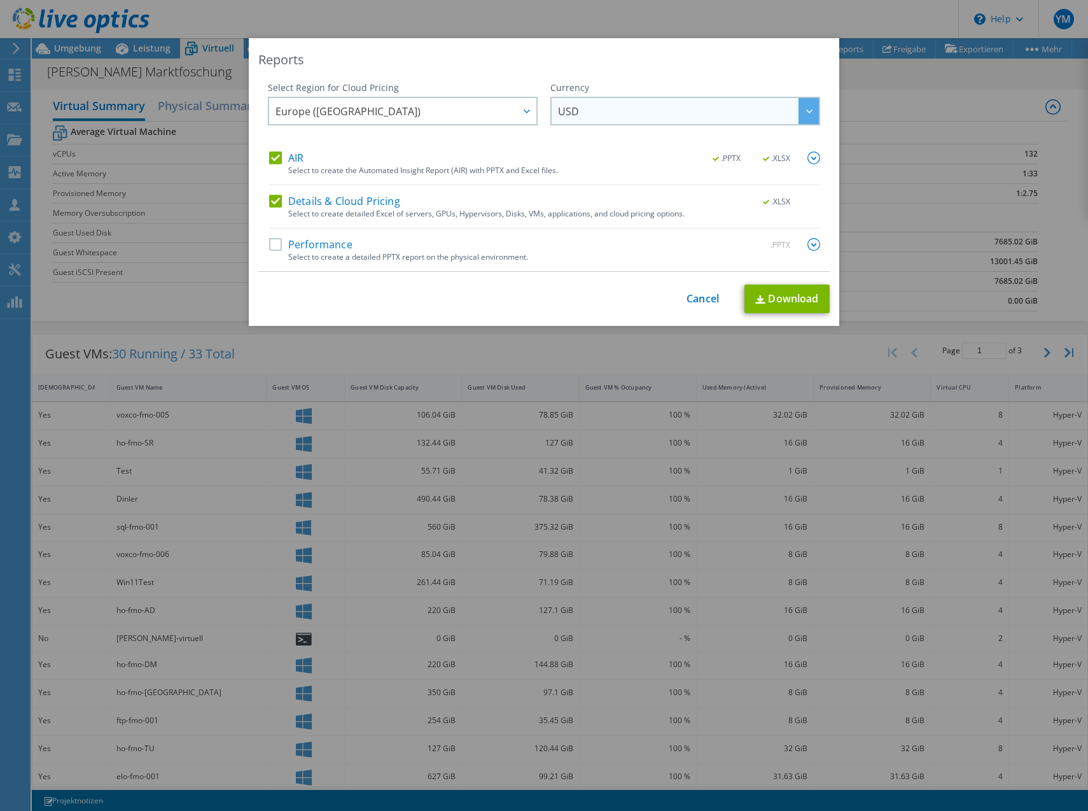
click at [601, 107] on span "USD" at bounding box center [688, 111] width 261 height 26
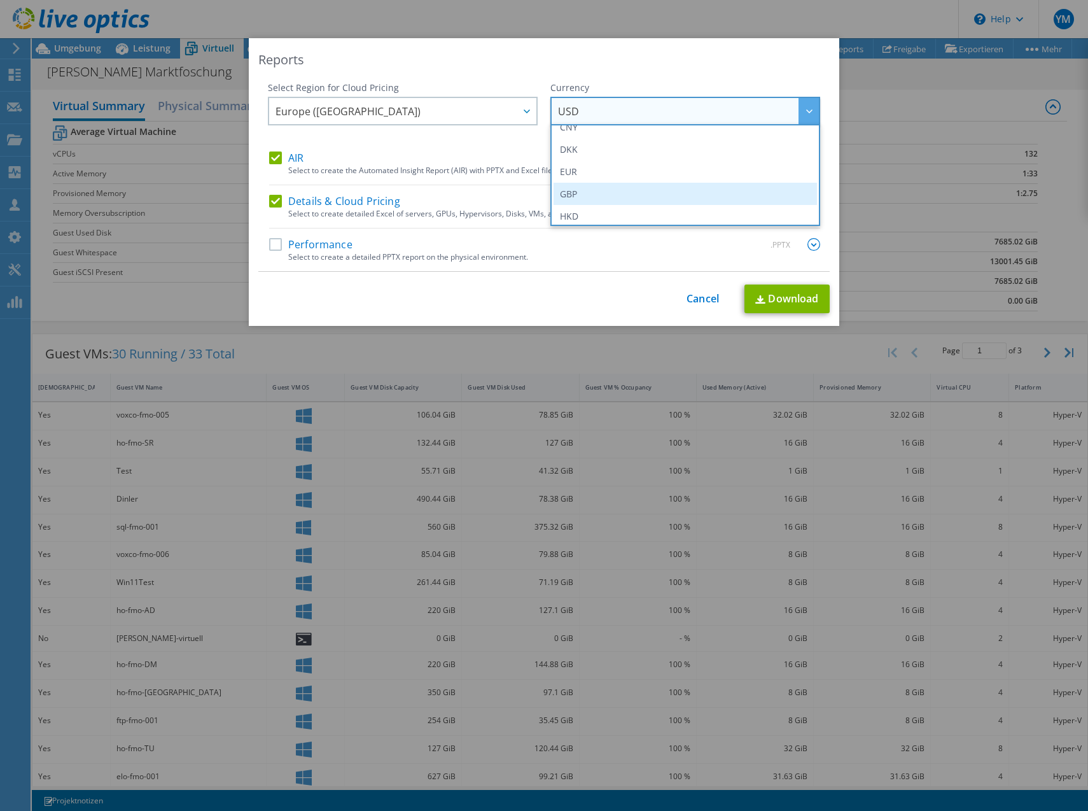
scroll to position [127, 0]
click at [581, 195] on li "EUR" at bounding box center [684, 189] width 263 height 22
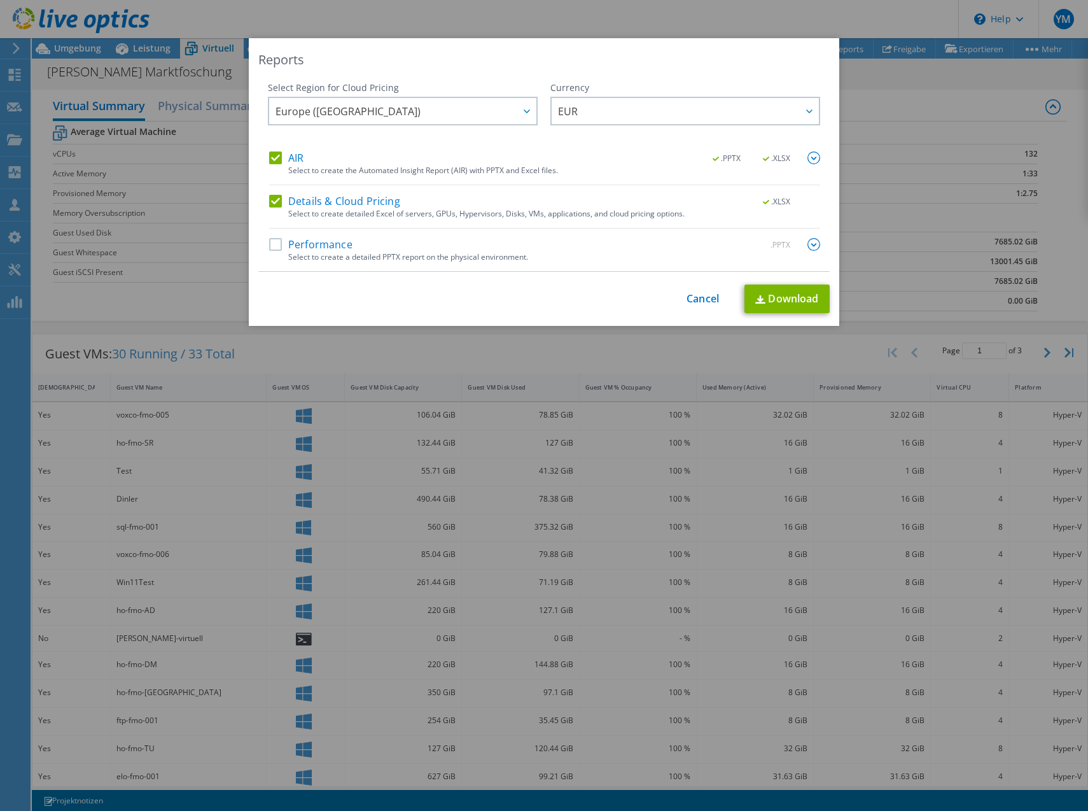
click at [277, 247] on label "Performance" at bounding box center [310, 244] width 83 height 13
click at [0, 0] on input "Performance" at bounding box center [0, 0] width 0 height 0
click at [790, 302] on link "Download" at bounding box center [786, 298] width 85 height 29
click at [164, 312] on div "Reports Select Region for Cloud Pricing Asia Pacific (Hong Kong) Asia Pacific (…" at bounding box center [544, 405] width 1088 height 734
